Goal: Task Accomplishment & Management: Use online tool/utility

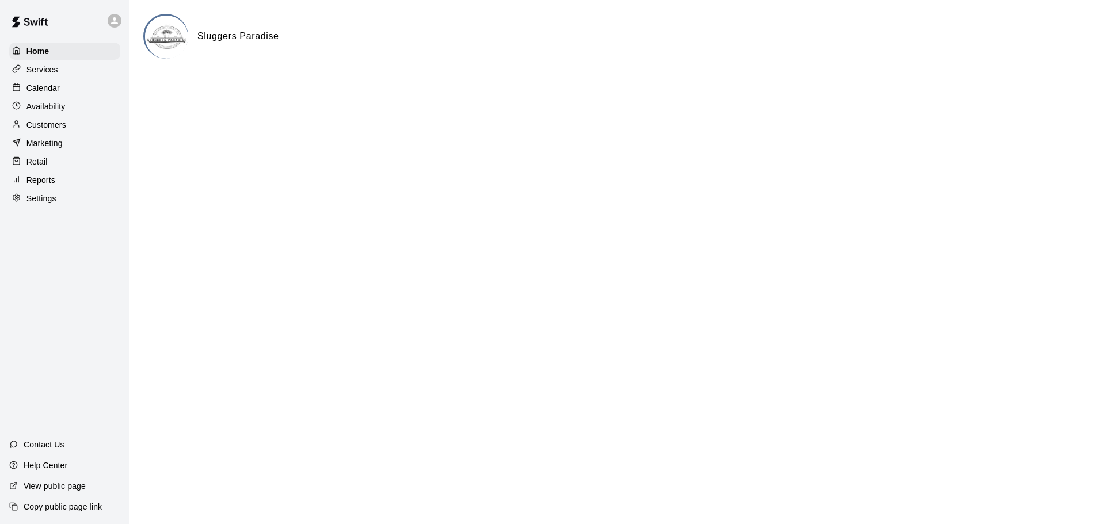
click at [31, 182] on p "Reports" at bounding box center [40, 180] width 29 height 12
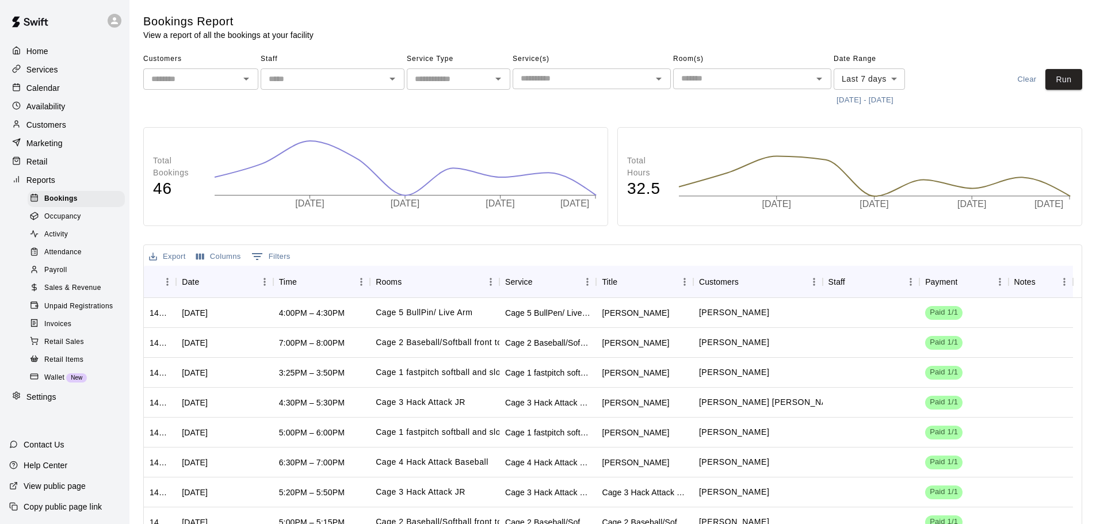
click at [58, 294] on span "Sales & Revenue" at bounding box center [72, 289] width 57 height 12
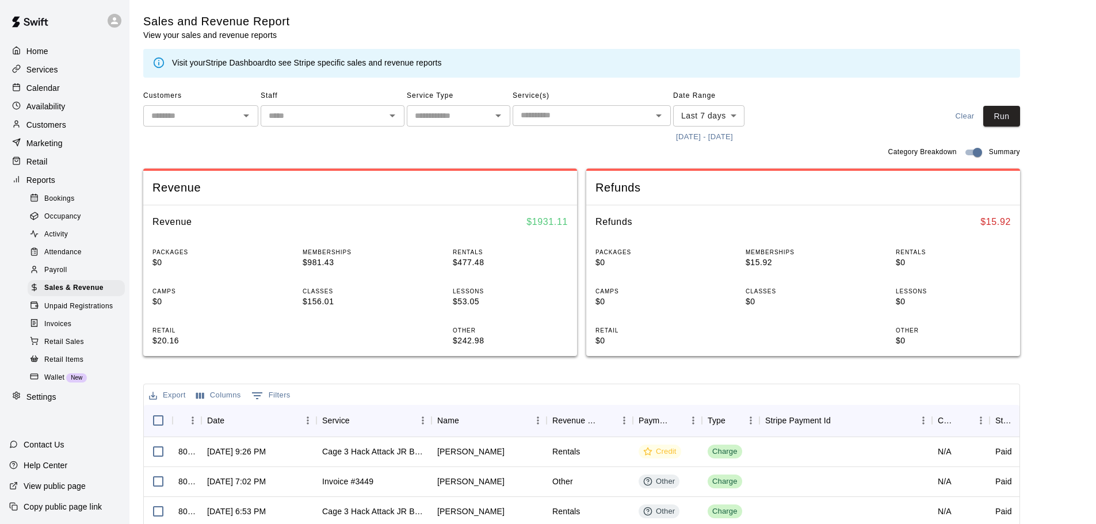
click at [723, 140] on button "[DATE] - [DATE]" at bounding box center [704, 137] width 63 height 18
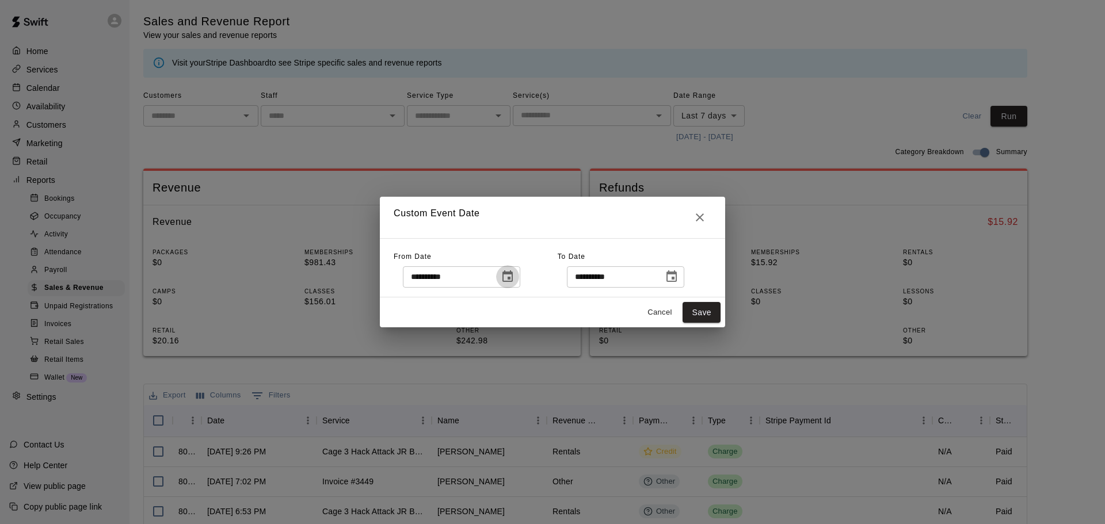
click at [513, 278] on icon "Choose date, selected date is Sep 3, 2025" at bounding box center [507, 276] width 10 height 12
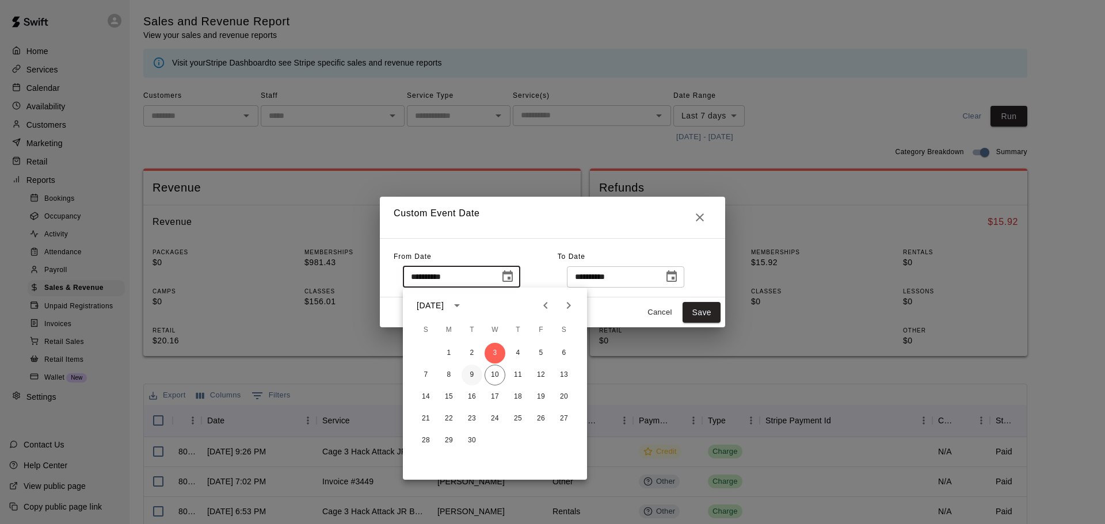
click at [470, 375] on button "9" at bounding box center [472, 375] width 21 height 21
type input "**********"
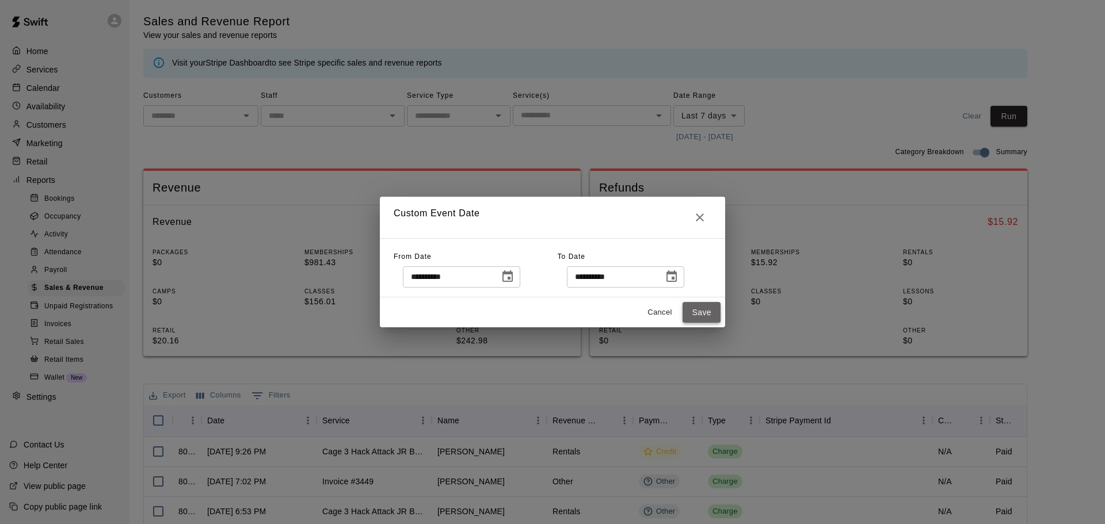
click at [709, 312] on button "Save" at bounding box center [702, 312] width 38 height 21
type input "******"
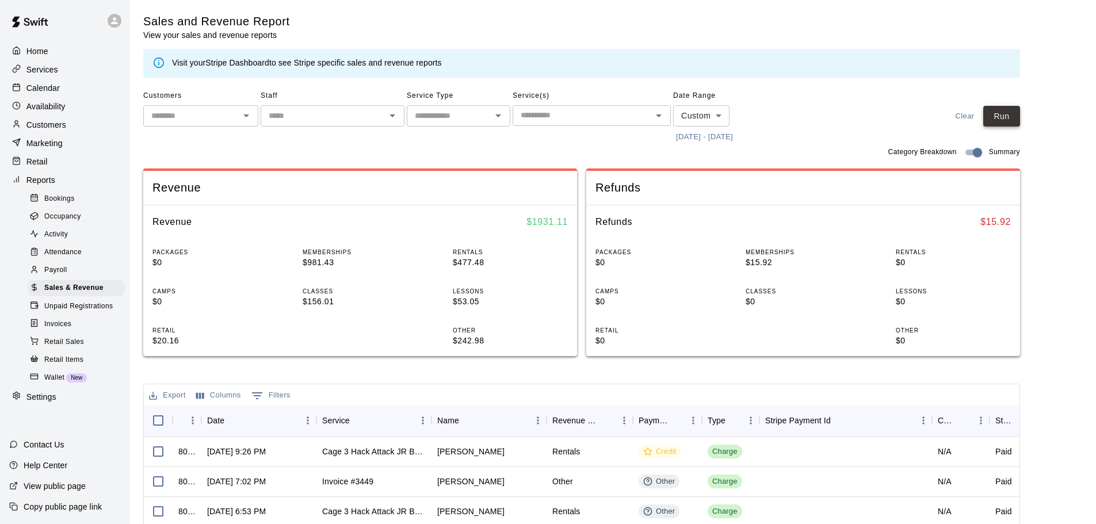
click at [1018, 109] on button "Run" at bounding box center [1002, 116] width 37 height 21
click at [715, 140] on button "[DATE] - [DATE]" at bounding box center [704, 137] width 63 height 18
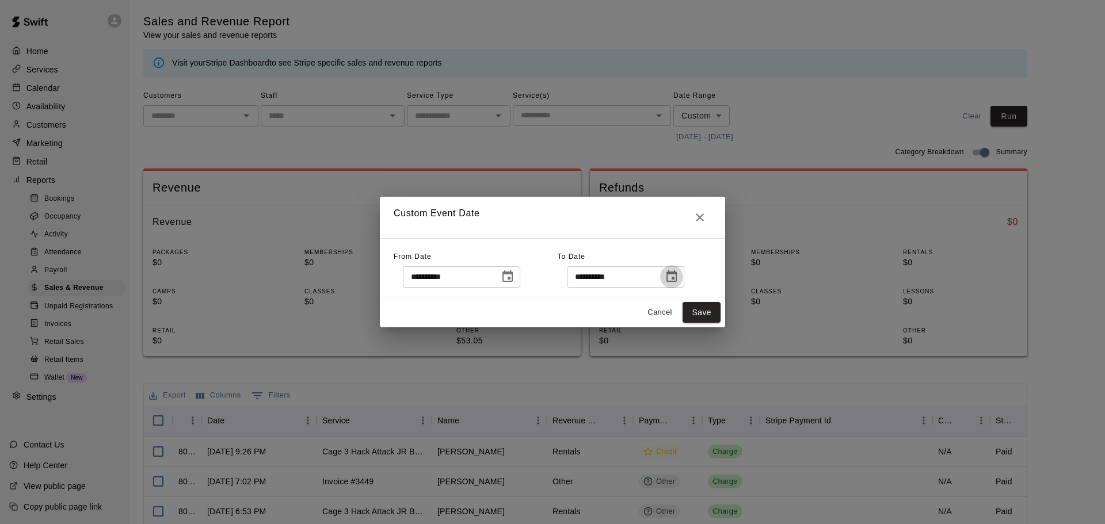
click at [679, 281] on icon "Choose date, selected date is Sep 10, 2025" at bounding box center [672, 277] width 14 height 14
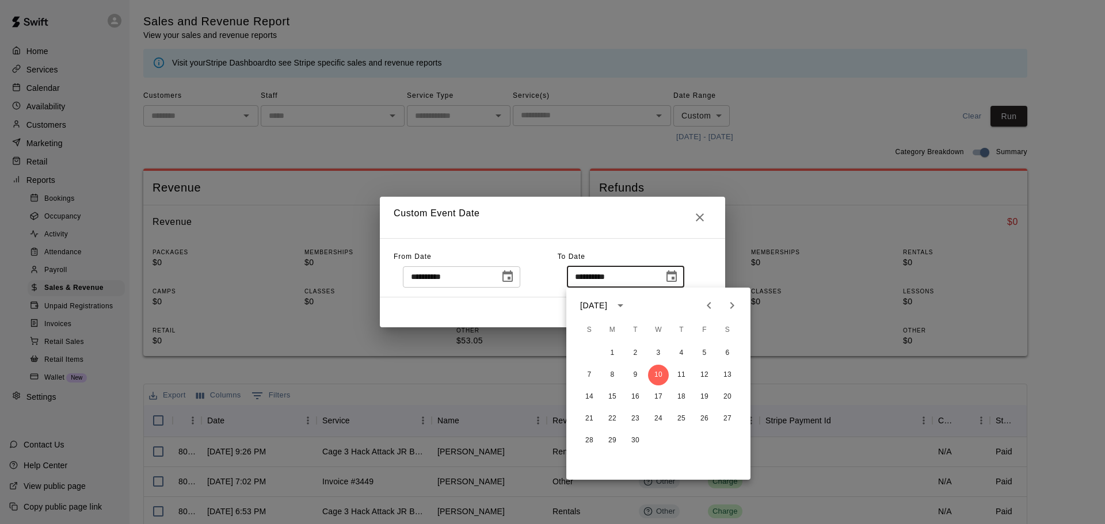
click at [708, 307] on icon "Previous month" at bounding box center [709, 305] width 4 height 7
click at [588, 460] on button "31" at bounding box center [589, 462] width 21 height 21
type input "**********"
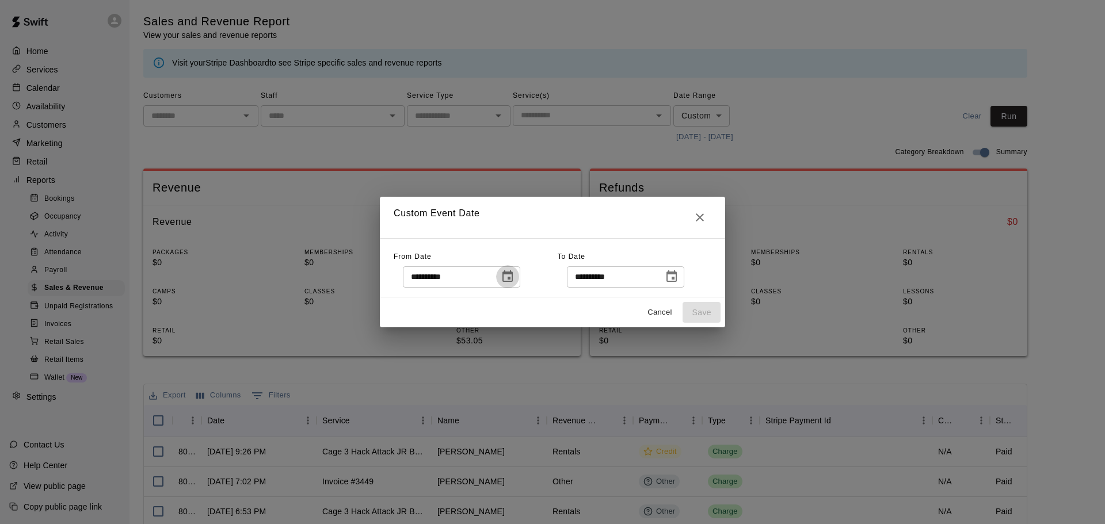
click at [519, 278] on button "Choose date, selected date is Sep 9, 2025" at bounding box center [507, 276] width 23 height 23
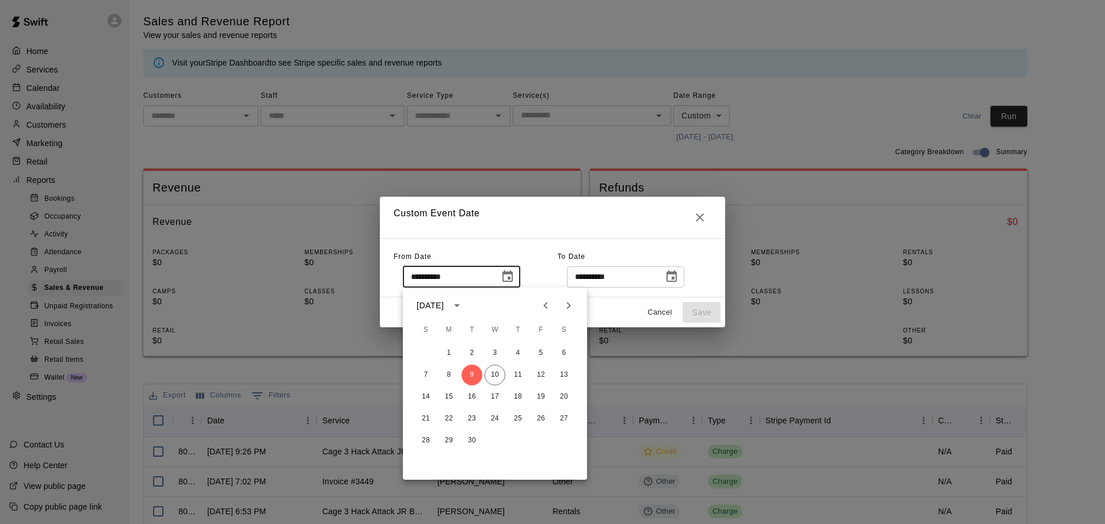
click at [546, 311] on icon "Previous month" at bounding box center [546, 306] width 14 height 14
click at [539, 356] on button "1" at bounding box center [541, 353] width 21 height 21
type input "**********"
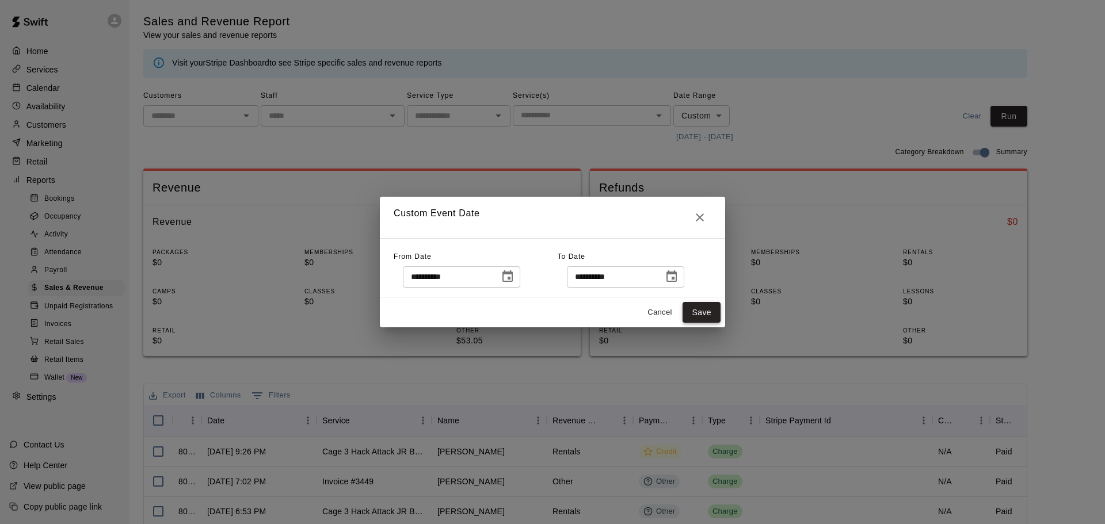
click at [695, 317] on button "Save" at bounding box center [702, 312] width 38 height 21
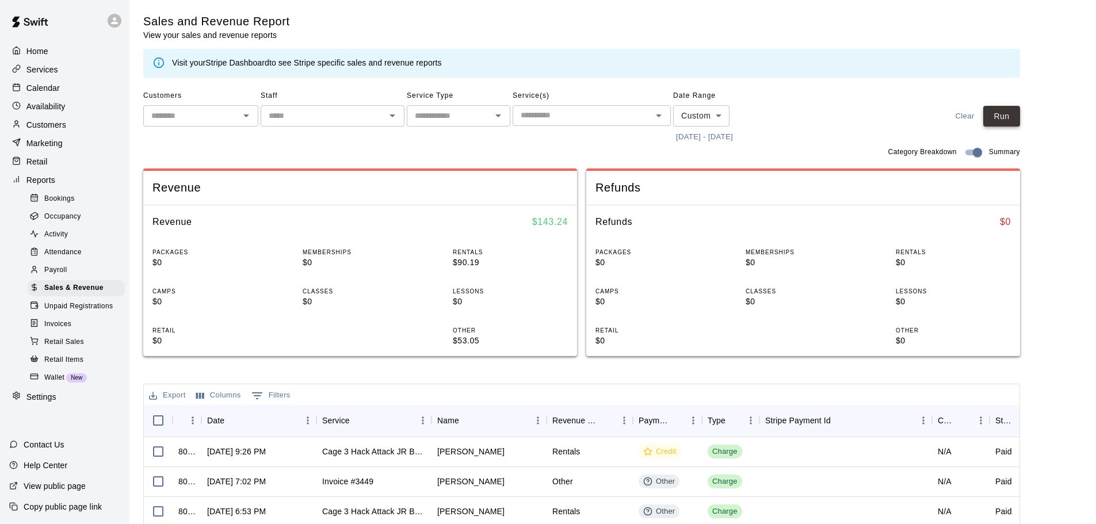
click at [997, 119] on button "Run" at bounding box center [1002, 116] width 37 height 21
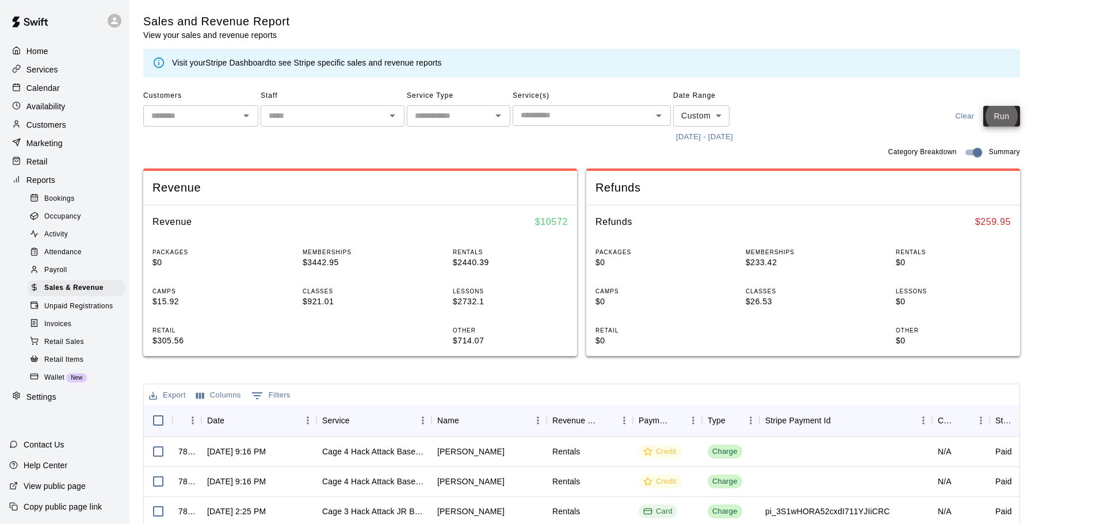
click at [722, 136] on button "8/1/2025 - 8/31/2025" at bounding box center [704, 137] width 63 height 18
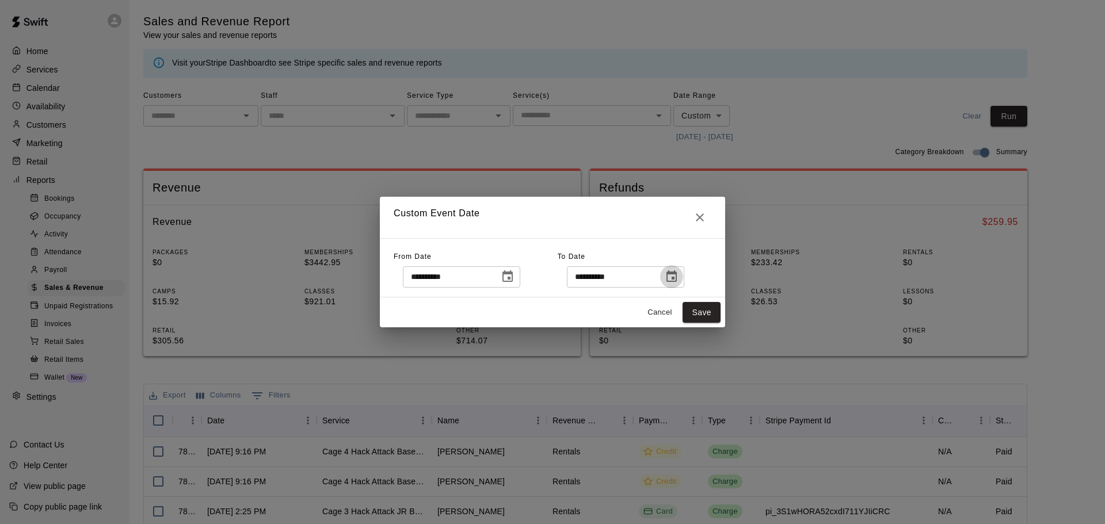
click at [683, 275] on button "Choose date, selected date is Aug 31, 2025" at bounding box center [671, 276] width 23 height 23
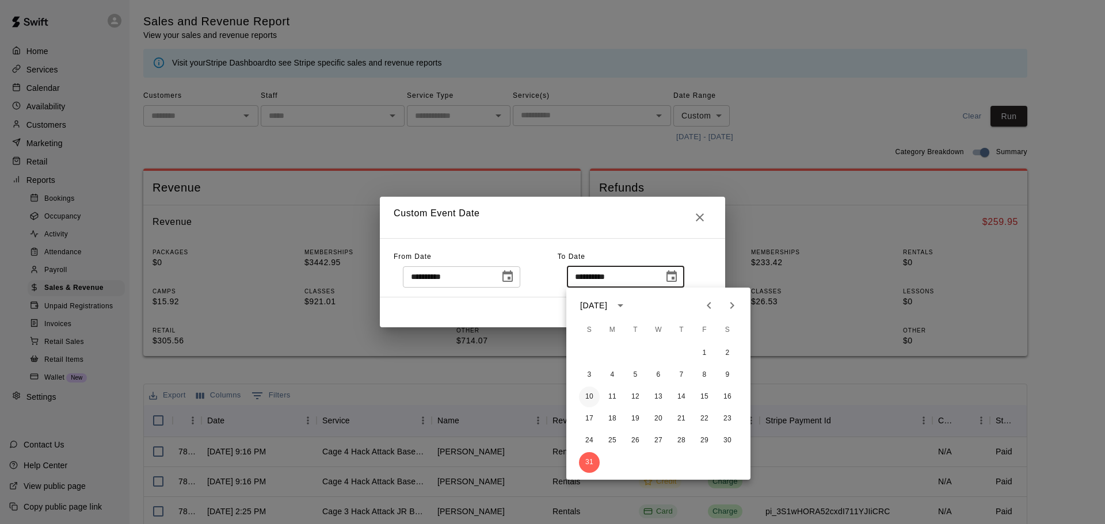
click at [593, 398] on button "10" at bounding box center [589, 397] width 21 height 21
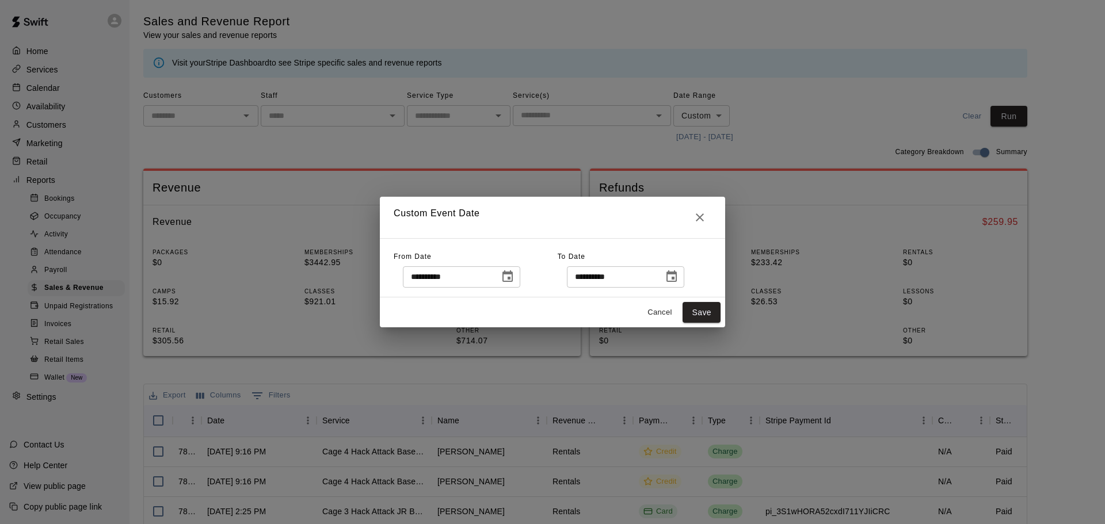
type input "**********"
click at [711, 317] on button "Save" at bounding box center [702, 312] width 38 height 21
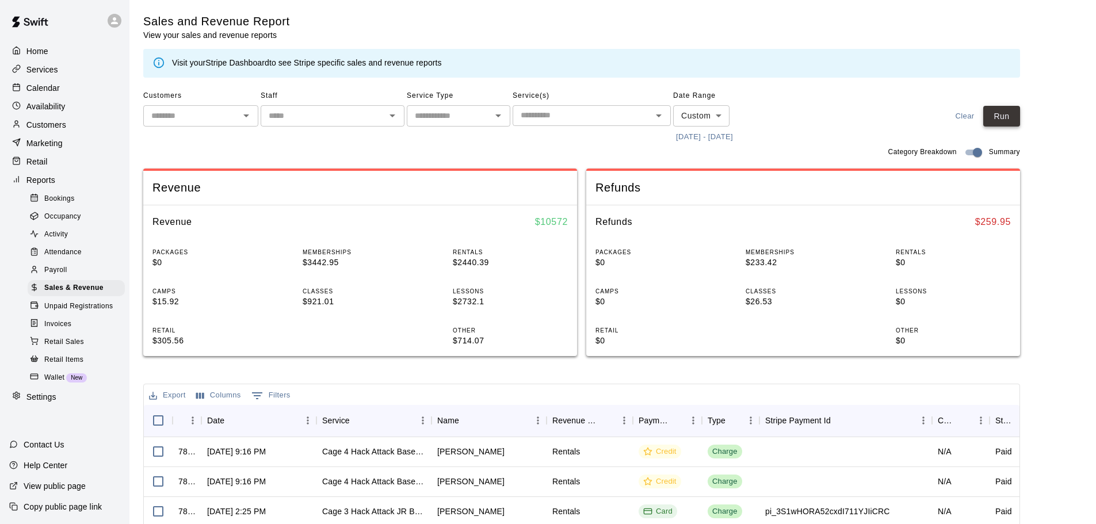
click at [1002, 115] on button "Run" at bounding box center [1002, 116] width 37 height 21
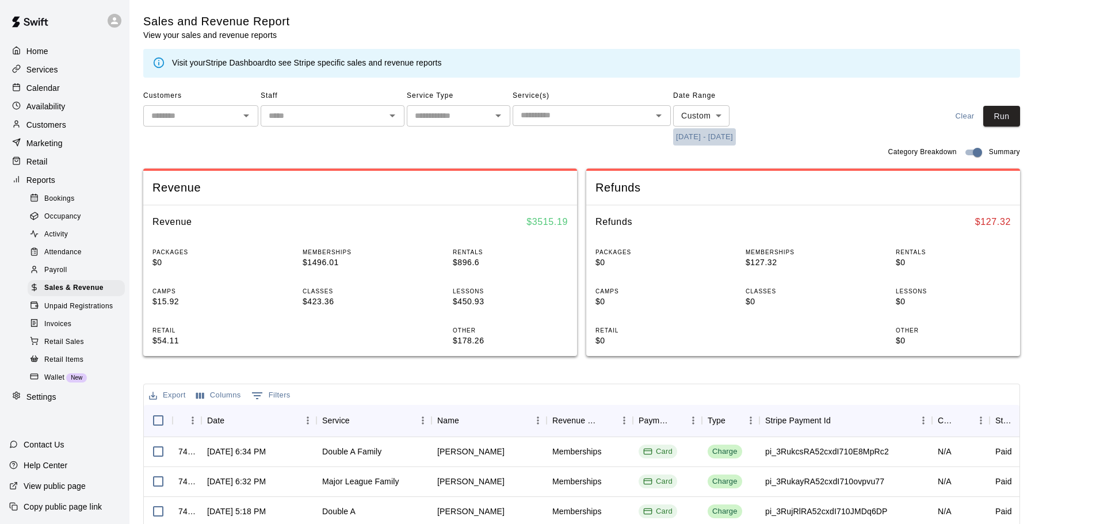
click at [731, 132] on button "8/1/2025 - 8/10/2025" at bounding box center [704, 137] width 63 height 18
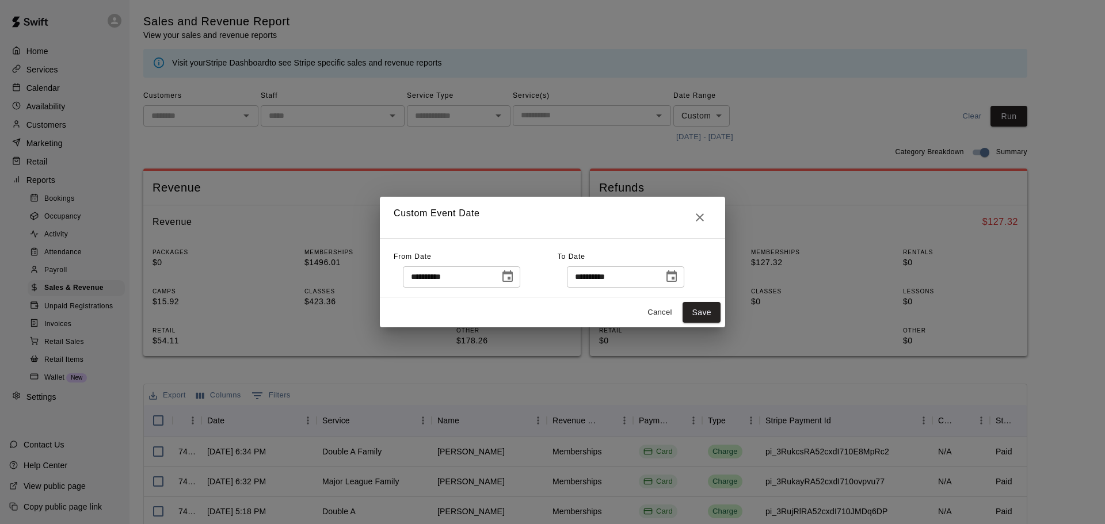
click at [519, 281] on button "Choose date, selected date is Aug 1, 2025" at bounding box center [507, 276] width 23 height 23
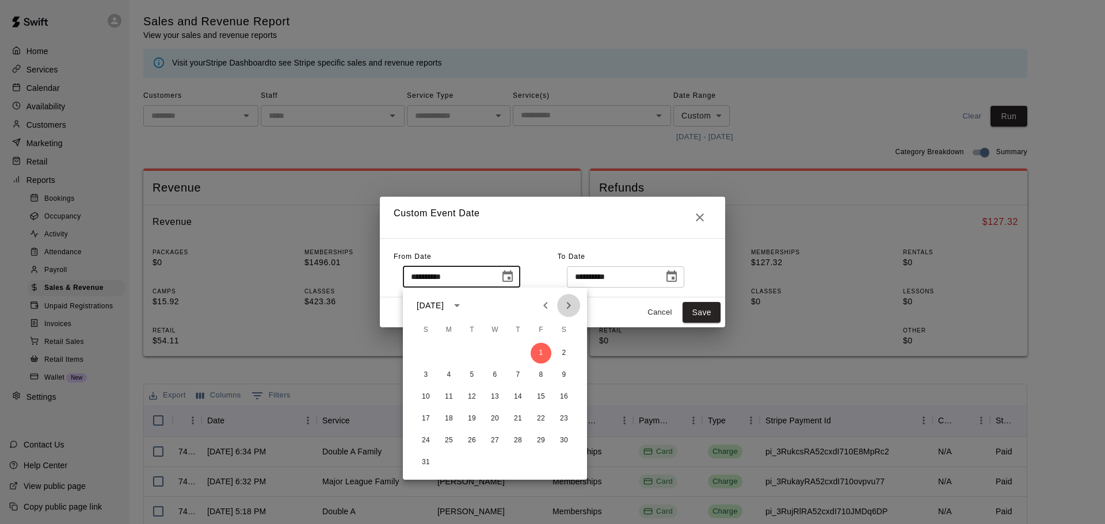
click at [566, 303] on icon "Next month" at bounding box center [569, 306] width 14 height 14
click at [451, 356] on button "1" at bounding box center [449, 353] width 21 height 21
type input "**********"
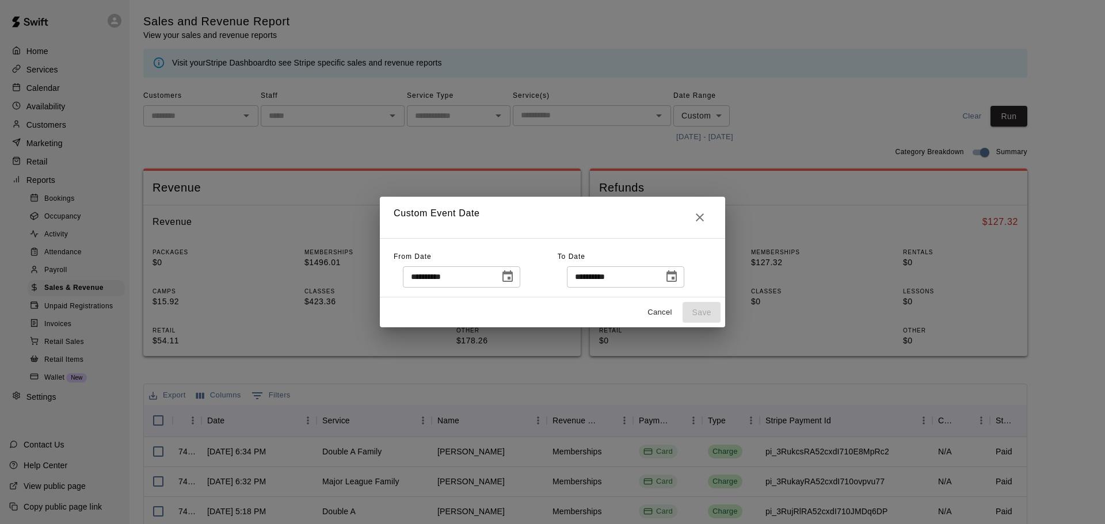
click at [677, 279] on icon "Choose date, selected date is Aug 10, 2025" at bounding box center [671, 276] width 10 height 12
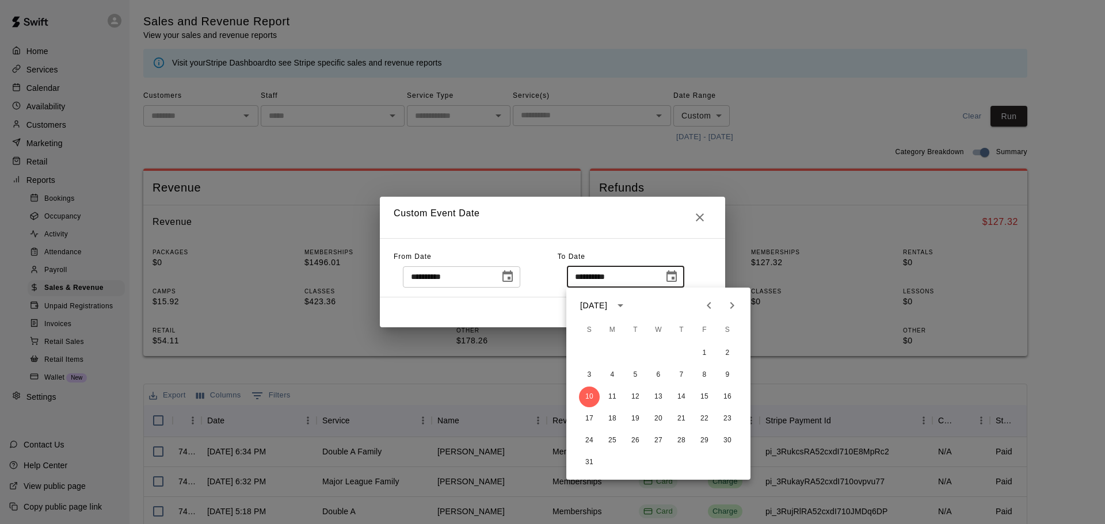
click at [734, 307] on icon "Next month" at bounding box center [732, 306] width 14 height 14
click at [657, 378] on button "10" at bounding box center [658, 375] width 21 height 21
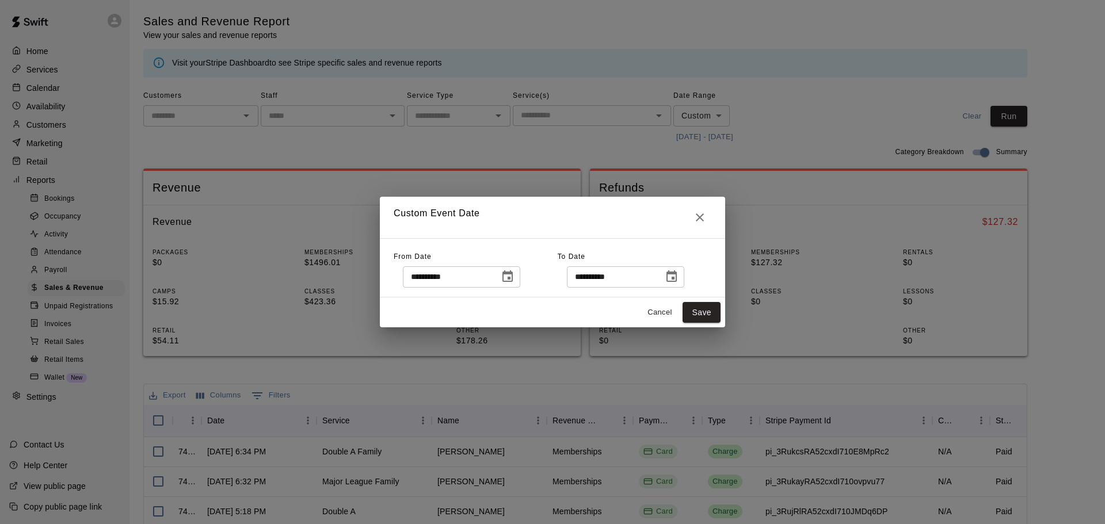
type input "**********"
click at [711, 311] on button "Save" at bounding box center [702, 312] width 38 height 21
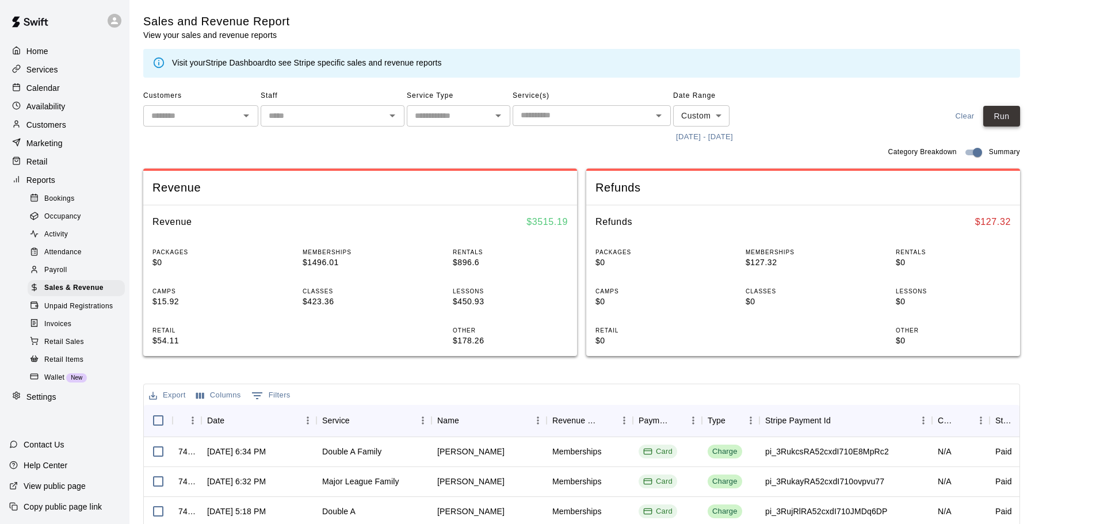
click at [1011, 114] on button "Run" at bounding box center [1002, 116] width 37 height 21
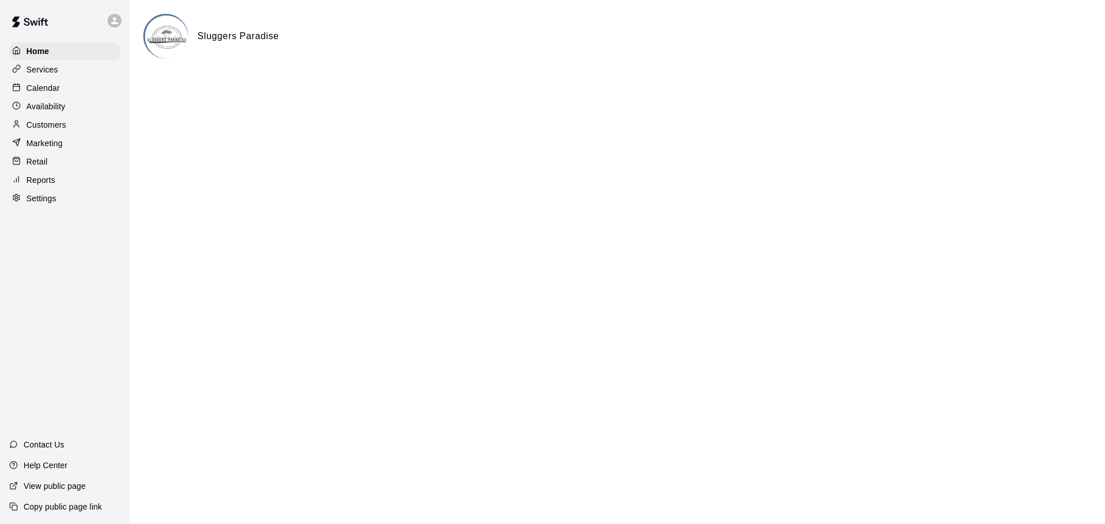
click at [70, 92] on div "Calendar" at bounding box center [64, 87] width 111 height 17
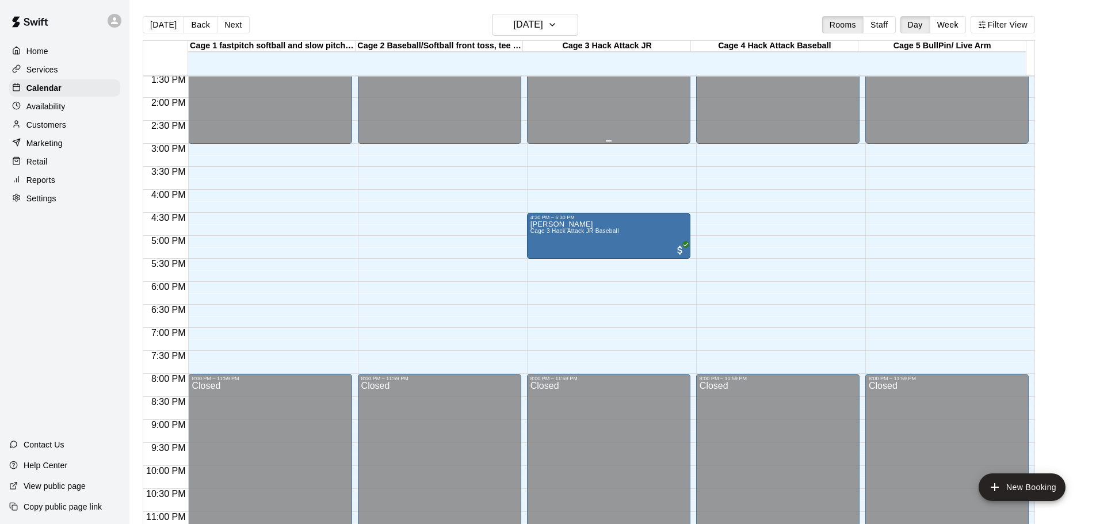
scroll to position [641, 0]
